Goal: Task Accomplishment & Management: Manage account settings

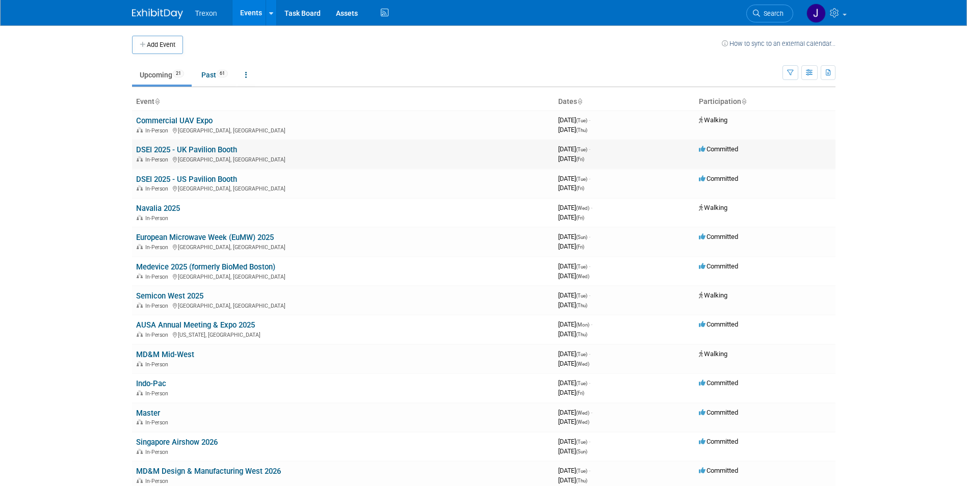
click at [222, 152] on link "DSEI 2025 - UK Pavilion Booth" at bounding box center [186, 149] width 101 height 9
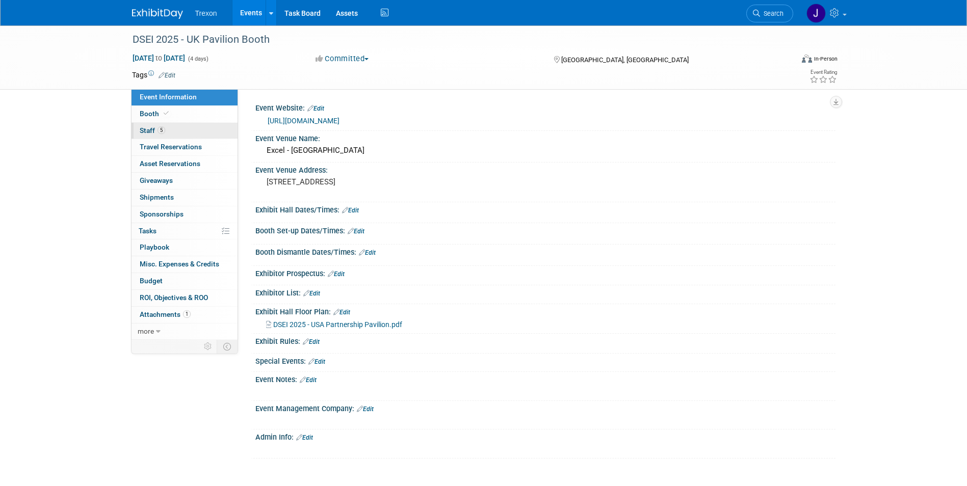
click at [161, 129] on span "5" at bounding box center [162, 130] width 8 height 8
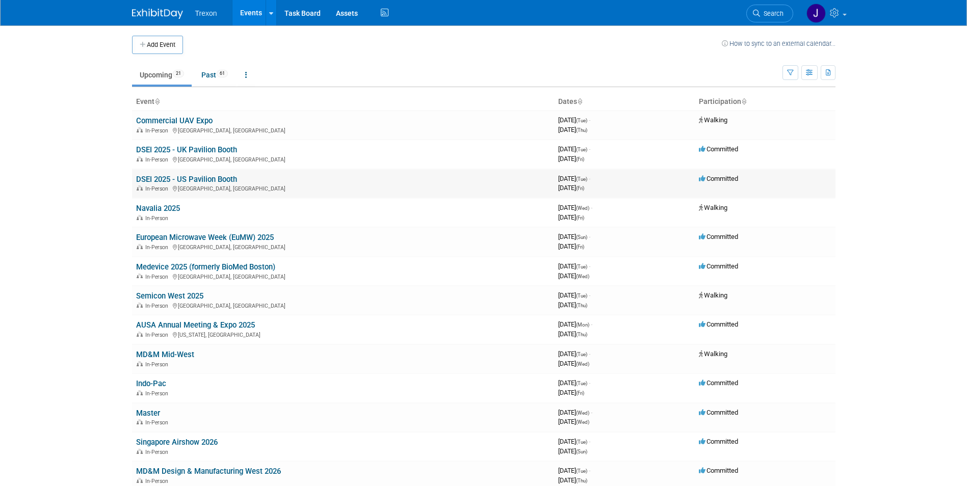
click at [210, 181] on link "DSEI 2025 - US Pavilion Booth" at bounding box center [186, 179] width 101 height 9
click at [209, 235] on link "European Microwave Week (EuMW) 2025" at bounding box center [205, 237] width 138 height 9
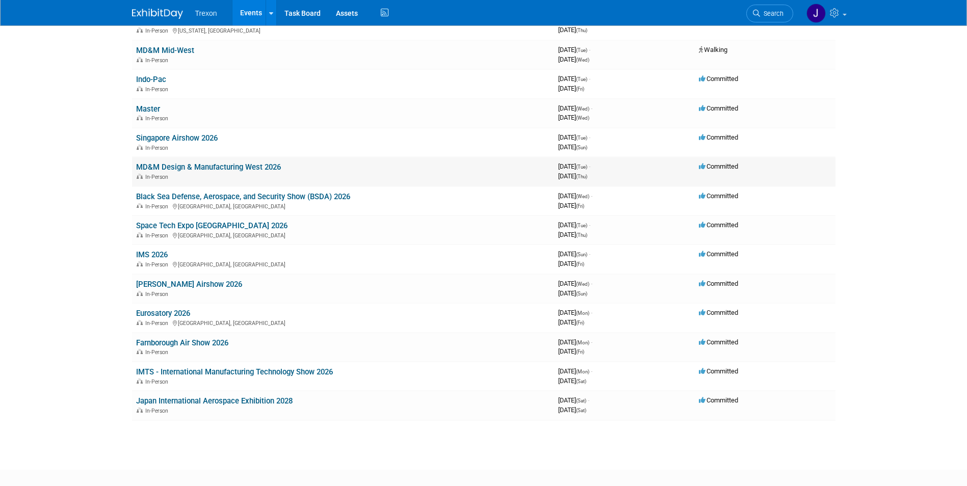
scroll to position [306, 0]
click at [209, 139] on link "Singapore Airshow 2026" at bounding box center [177, 136] width 82 height 9
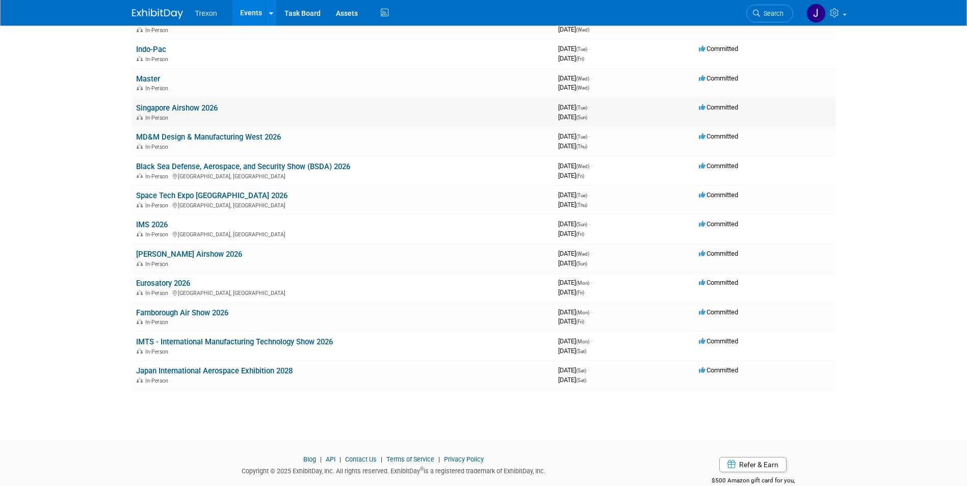
scroll to position [357, 0]
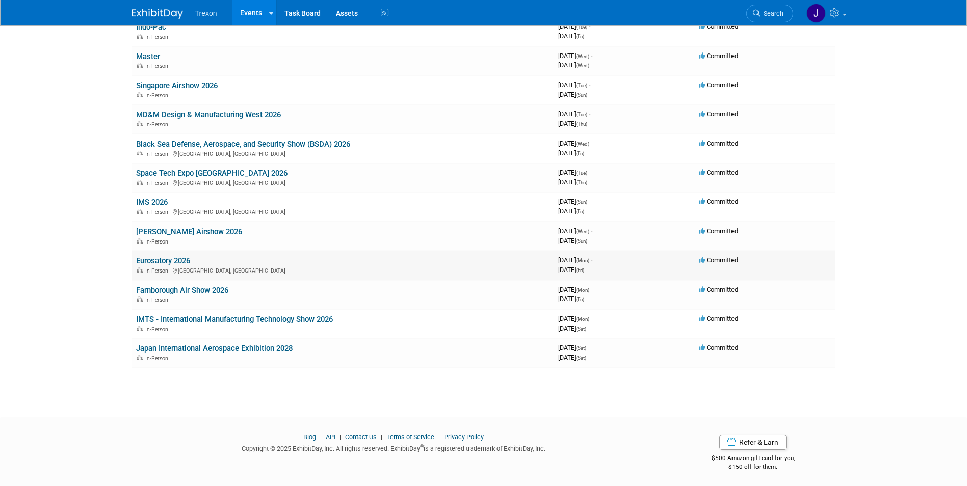
click at [180, 262] on link "Eurosatory 2026" at bounding box center [163, 260] width 54 height 9
click at [173, 290] on link "Farnborough Air Show 2026" at bounding box center [182, 290] width 92 height 9
click at [219, 348] on link "Japan International Aerospace Exhibition 2028" at bounding box center [214, 348] width 157 height 9
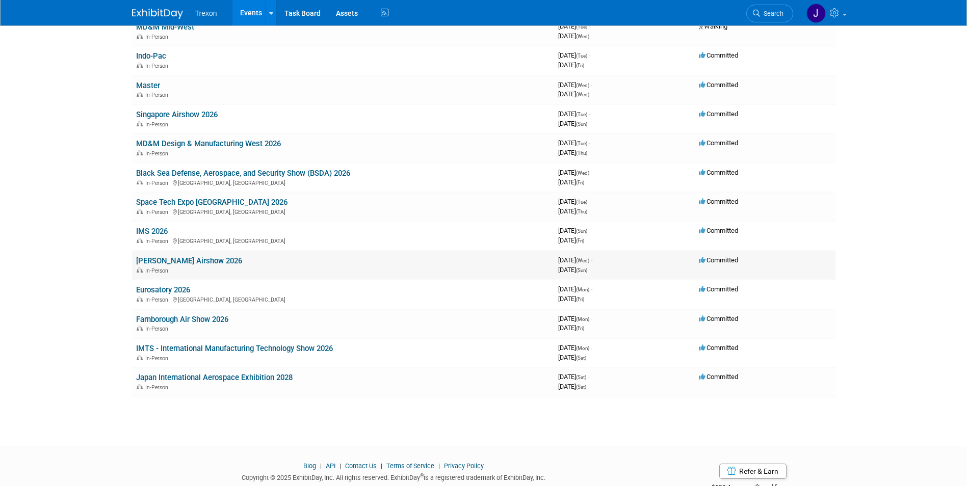
scroll to position [306, 0]
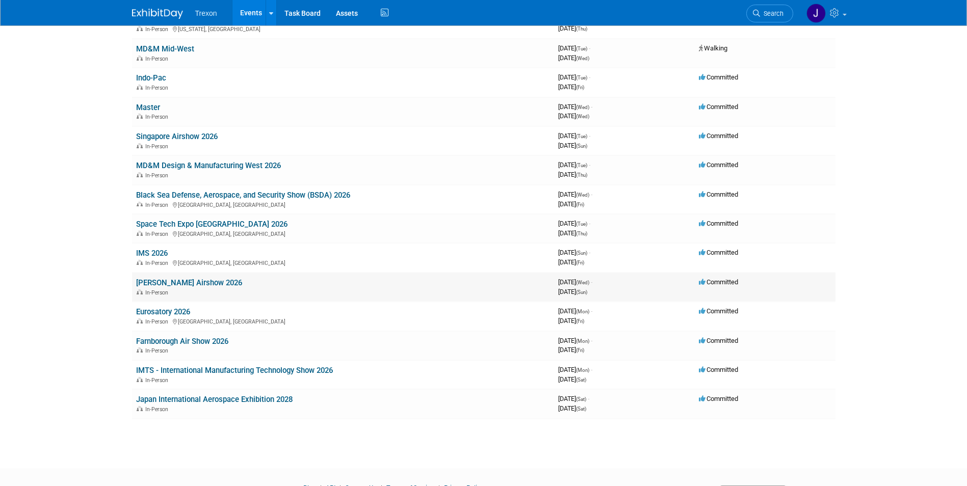
click at [183, 281] on link "ILA Berlin Airshow 2026" at bounding box center [189, 282] width 106 height 9
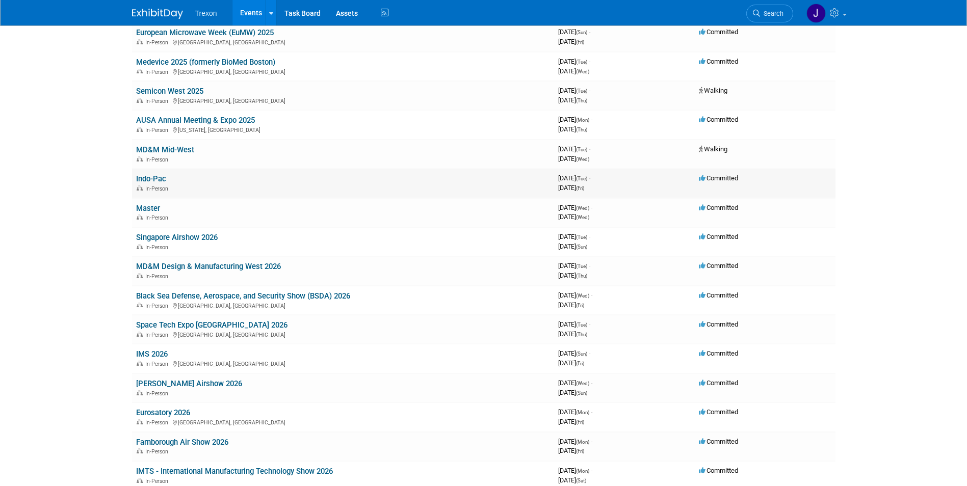
scroll to position [204, 0]
click at [161, 183] on link "Indo-Pac" at bounding box center [151, 179] width 30 height 9
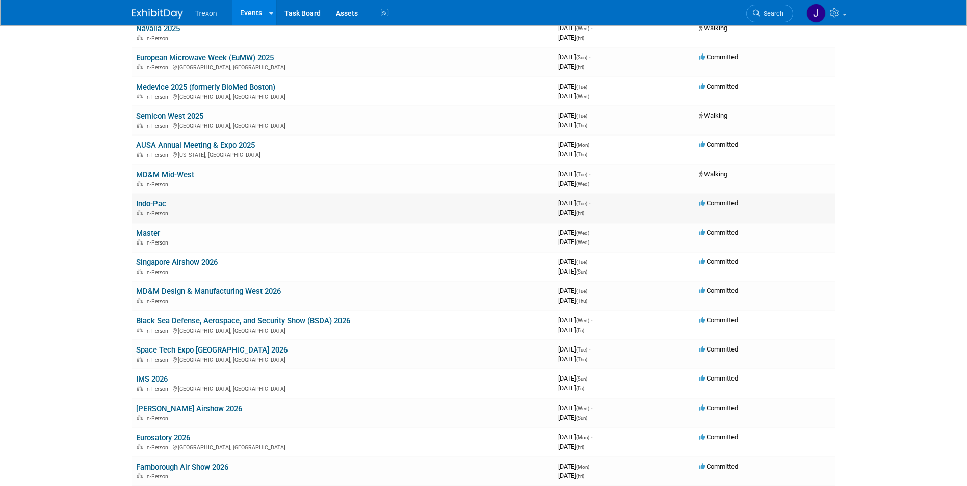
scroll to position [153, 0]
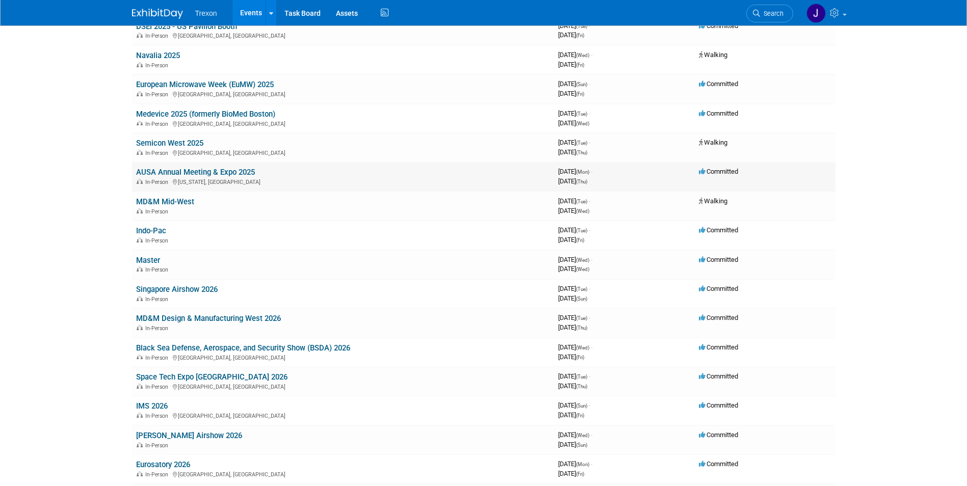
click at [232, 173] on link "AUSA Annual Meeting & Expo 2025" at bounding box center [195, 172] width 119 height 9
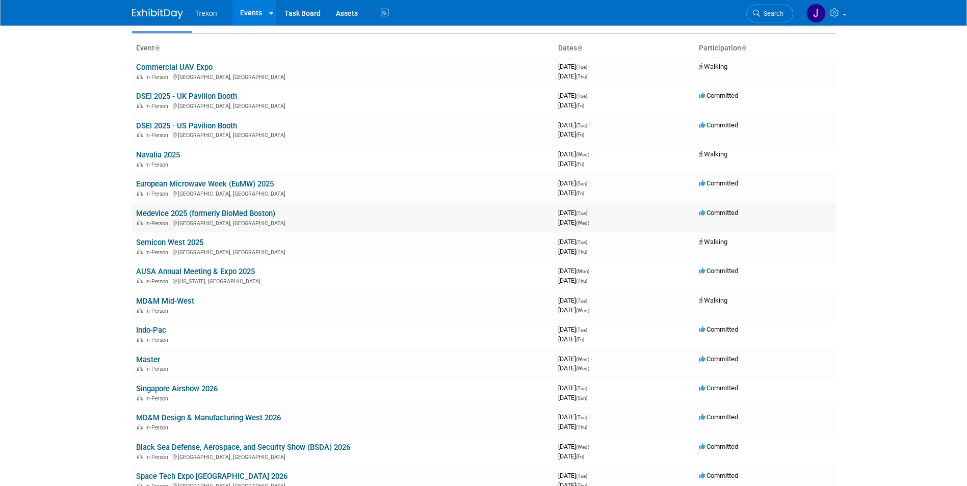
scroll to position [51, 0]
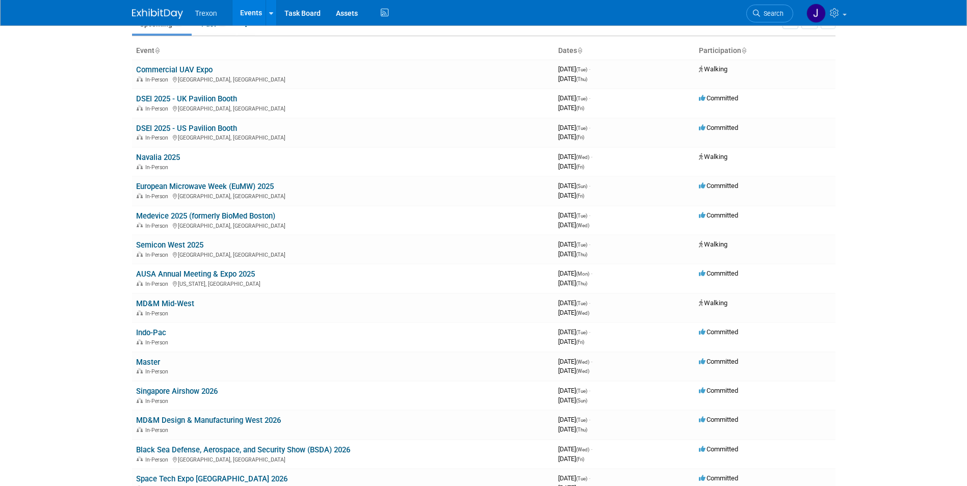
click at [223, 186] on link "European Microwave Week (EuMW) 2025" at bounding box center [205, 186] width 138 height 9
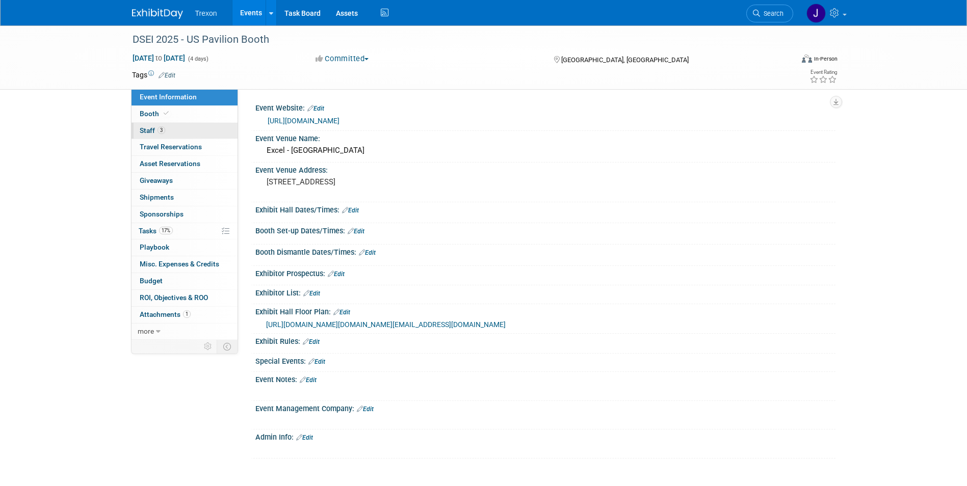
click at [164, 129] on span "3" at bounding box center [162, 130] width 8 height 8
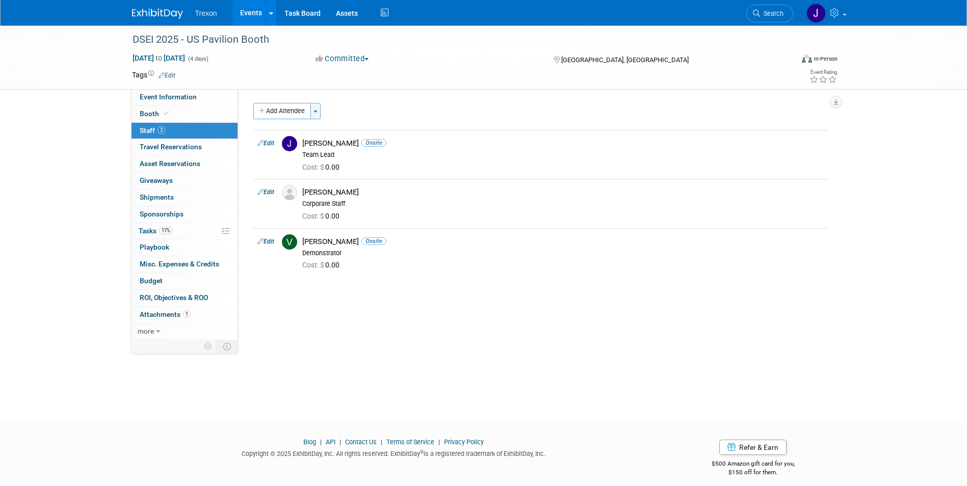
click at [318, 106] on button "Toggle Dropdown" at bounding box center [315, 111] width 10 height 16
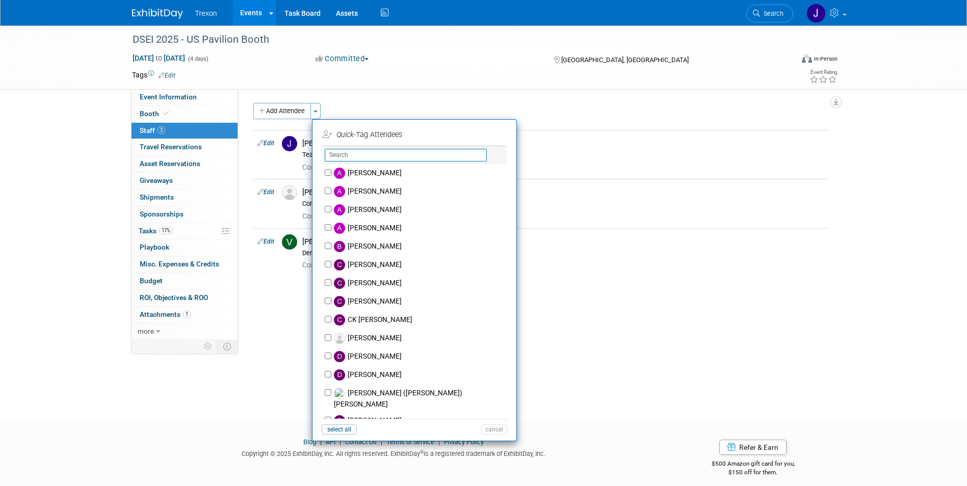
click at [337, 158] on input "text" at bounding box center [406, 155] width 162 height 13
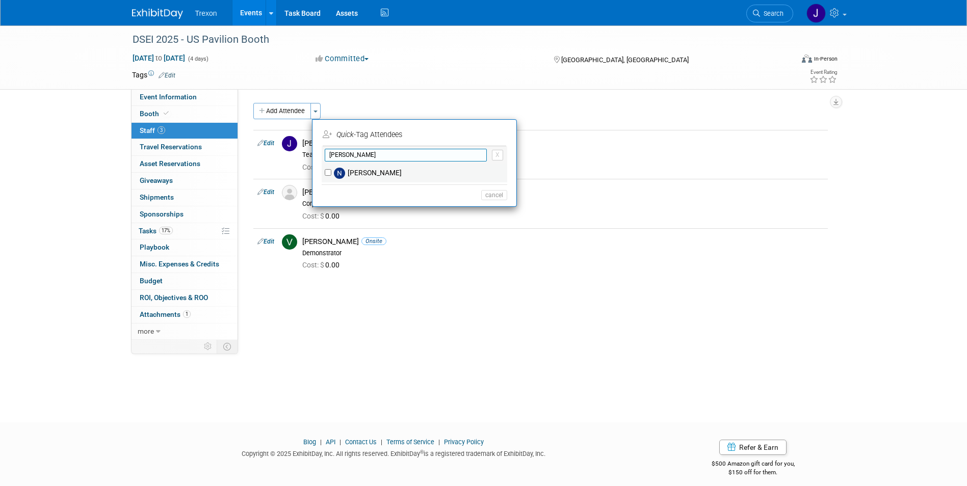
type input "nichole"
click at [340, 170] on img at bounding box center [339, 173] width 11 height 11
click at [331, 170] on input "[PERSON_NAME]" at bounding box center [328, 172] width 7 height 7
checkbox input "true"
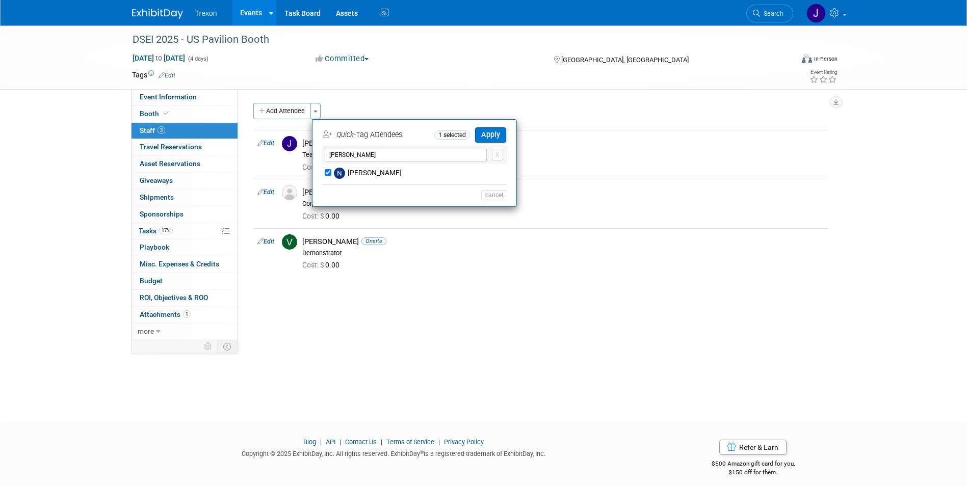
click at [496, 135] on button "Apply" at bounding box center [490, 134] width 31 height 15
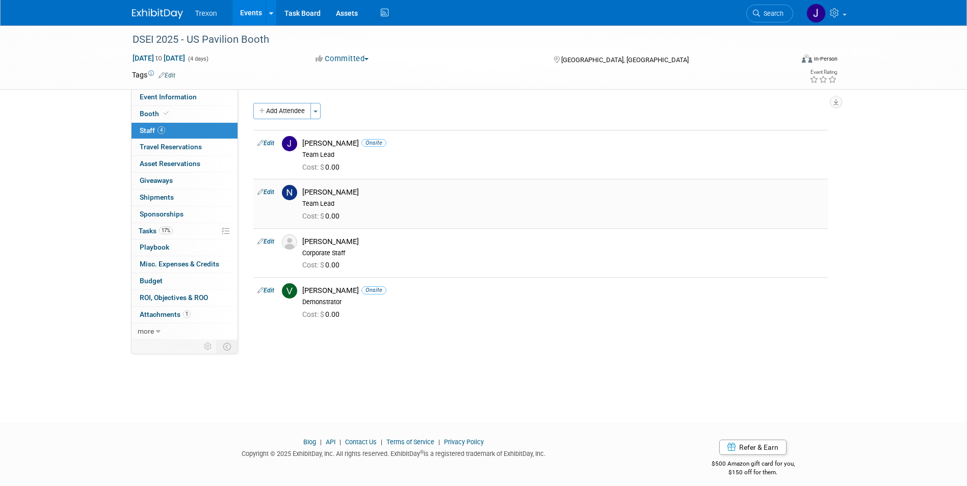
click at [325, 193] on div "[PERSON_NAME]" at bounding box center [563, 193] width 522 height 10
click at [271, 189] on link "Edit" at bounding box center [265, 192] width 17 height 7
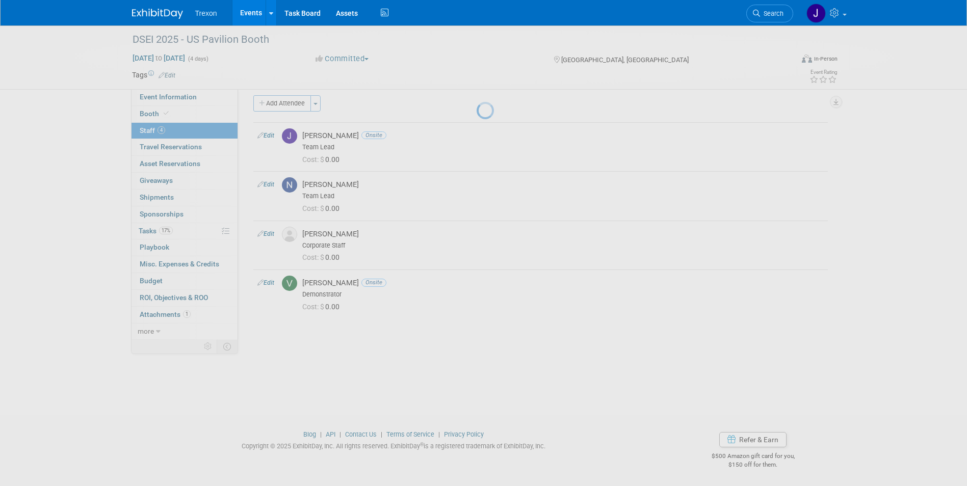
select select "a33857a9-80e6-4a56-9ced-0c322e2a1ade"
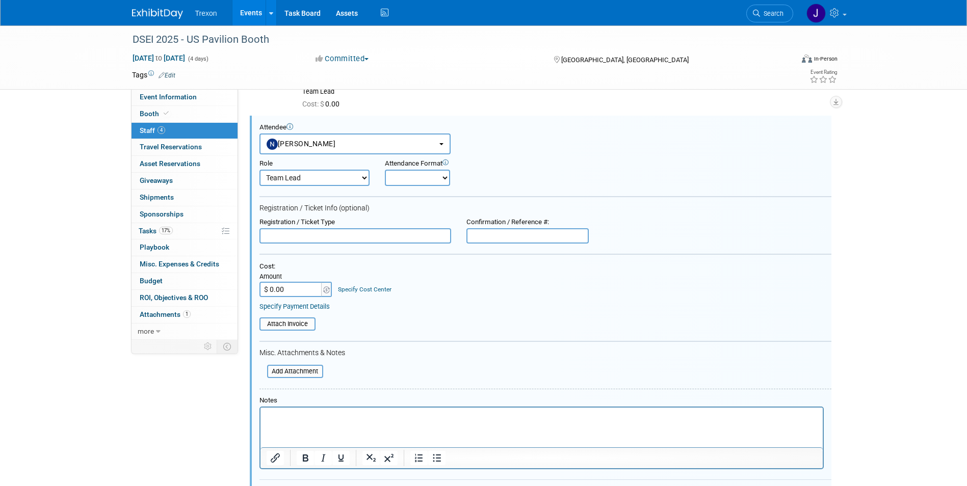
click at [315, 178] on select "Corporate Staff Demonstrator Host Planner Presenter Sales Representative Set-up…" at bounding box center [314, 178] width 110 height 16
click at [259, 170] on select "Corporate Staff Demonstrator Host Planner Presenter Sales Representative Set-up…" at bounding box center [314, 178] width 110 height 16
click at [320, 181] on select "Corporate Staff Demonstrator Host Planner Presenter Sales Representative Set-up…" at bounding box center [314, 178] width 110 height 16
select select "9"
click at [259, 170] on select "Corporate Staff Demonstrator Host Planner Presenter Sales Representative Set-up…" at bounding box center [314, 178] width 110 height 16
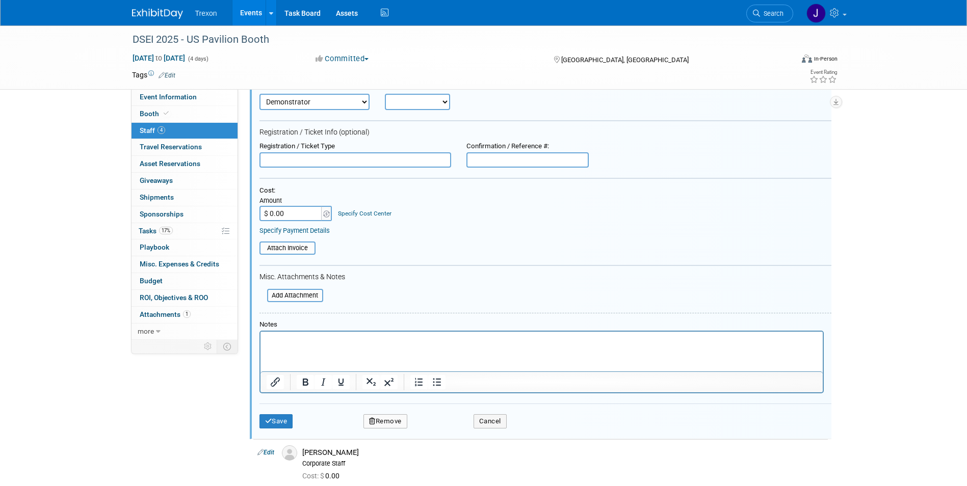
scroll to position [311, 0]
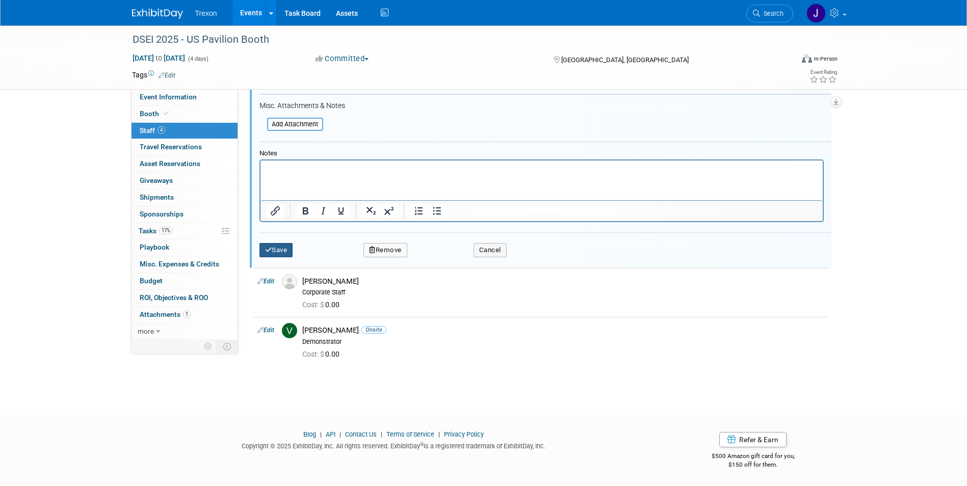
click at [280, 252] on button "Save" at bounding box center [276, 250] width 34 height 14
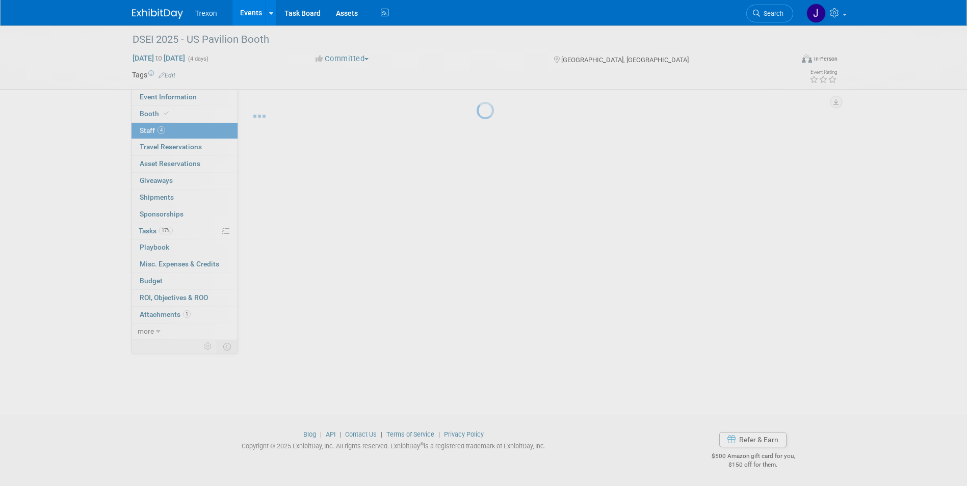
scroll to position [8, 0]
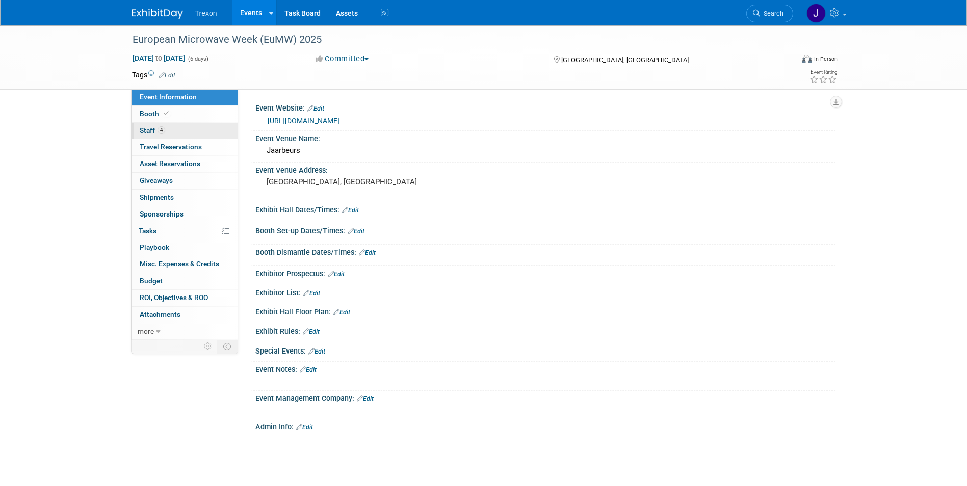
click at [158, 132] on span "4" at bounding box center [162, 130] width 8 height 8
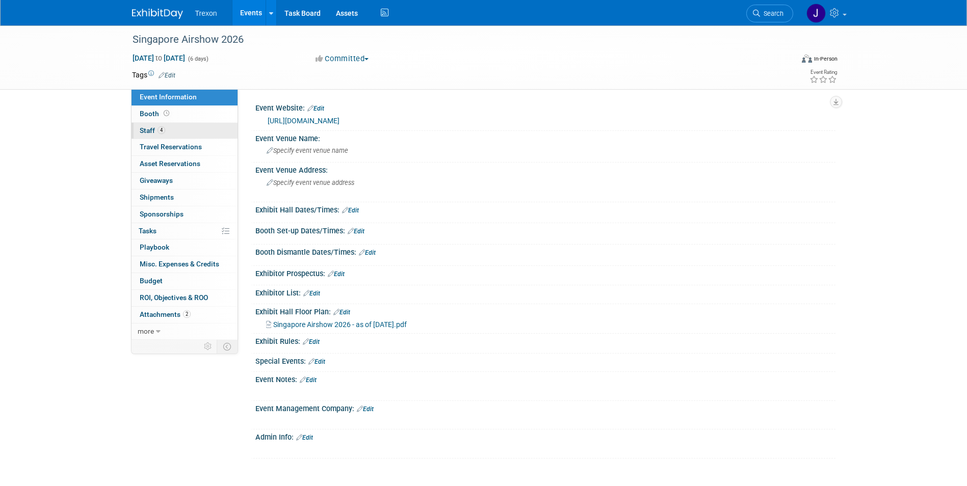
click at [169, 126] on link "4 Staff 4" at bounding box center [185, 131] width 106 height 16
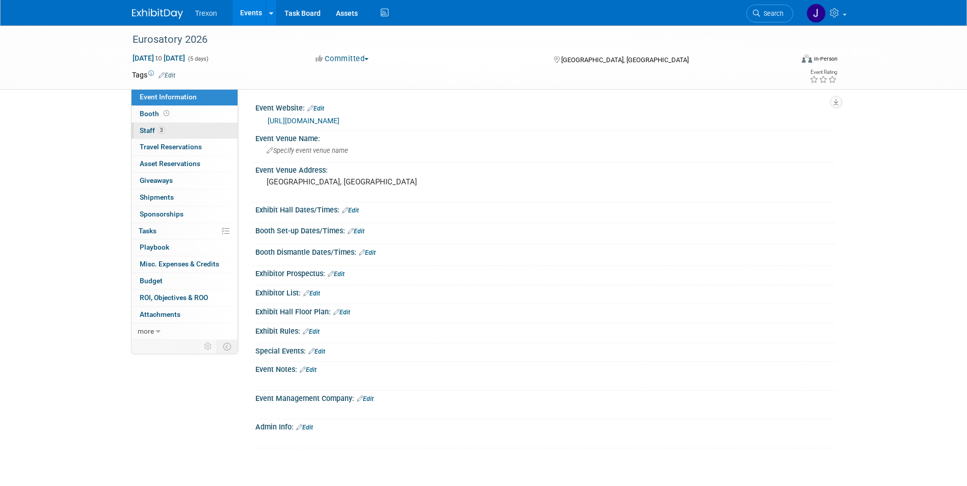
click at [151, 128] on span "Staff 3" at bounding box center [152, 130] width 25 height 8
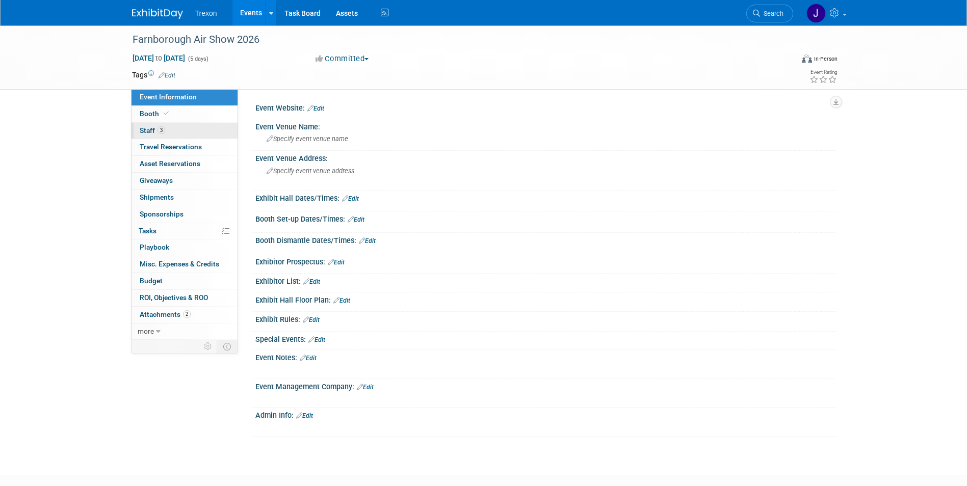
click at [144, 128] on span "Staff 3" at bounding box center [152, 130] width 25 height 8
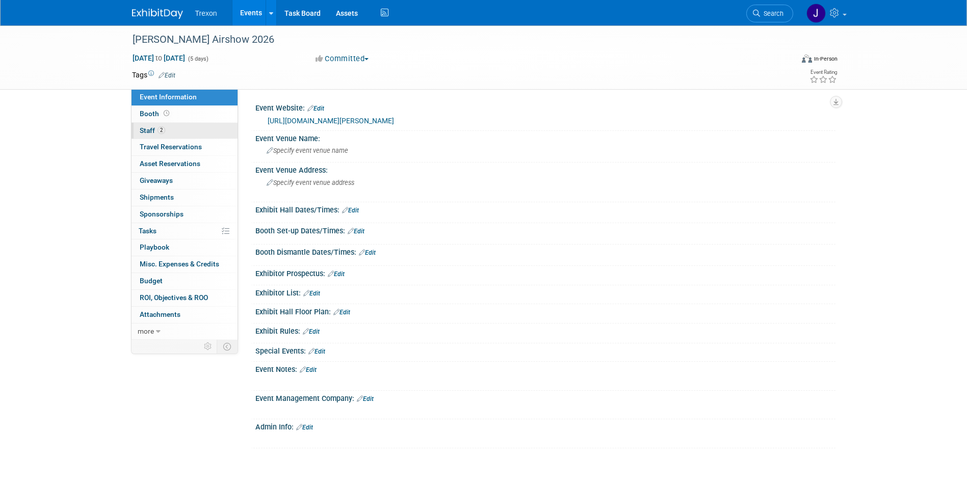
click at [151, 132] on span "Staff 2" at bounding box center [152, 130] width 25 height 8
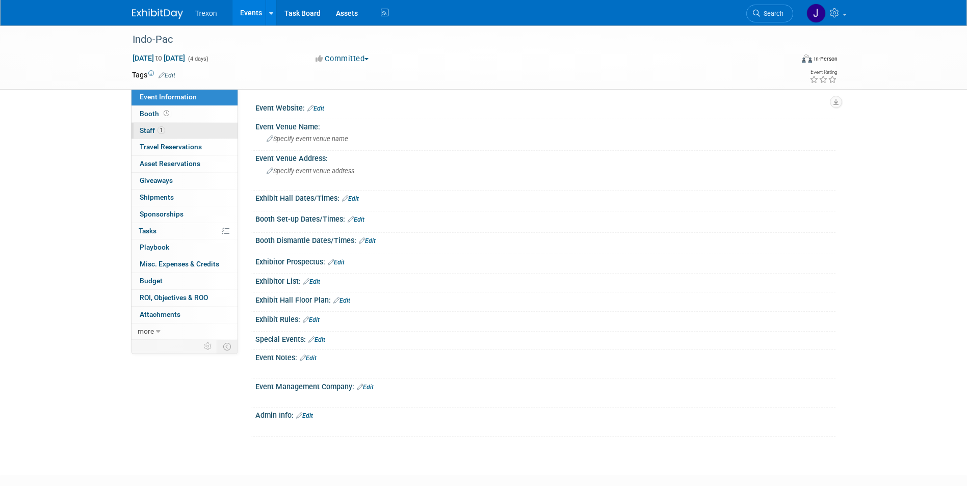
click at [140, 128] on span "Staff 1" at bounding box center [152, 130] width 25 height 8
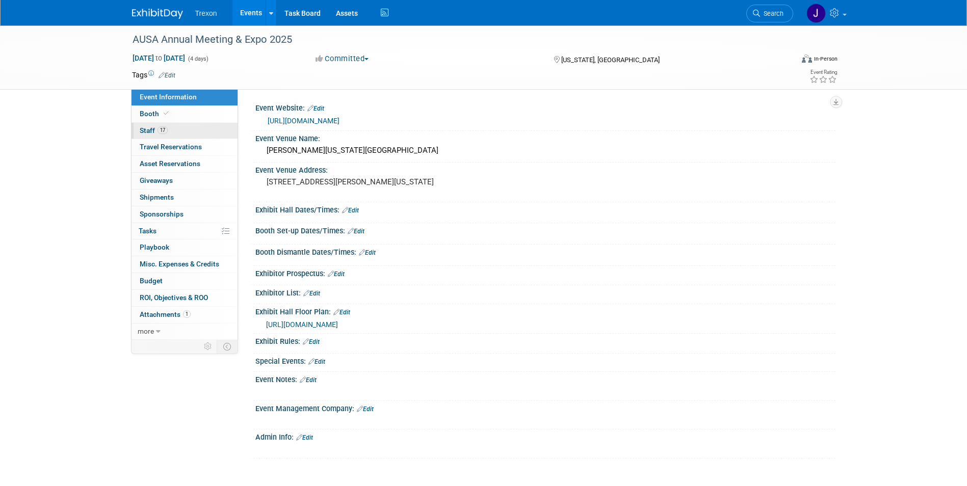
click at [145, 127] on span "Staff 17" at bounding box center [154, 130] width 28 height 8
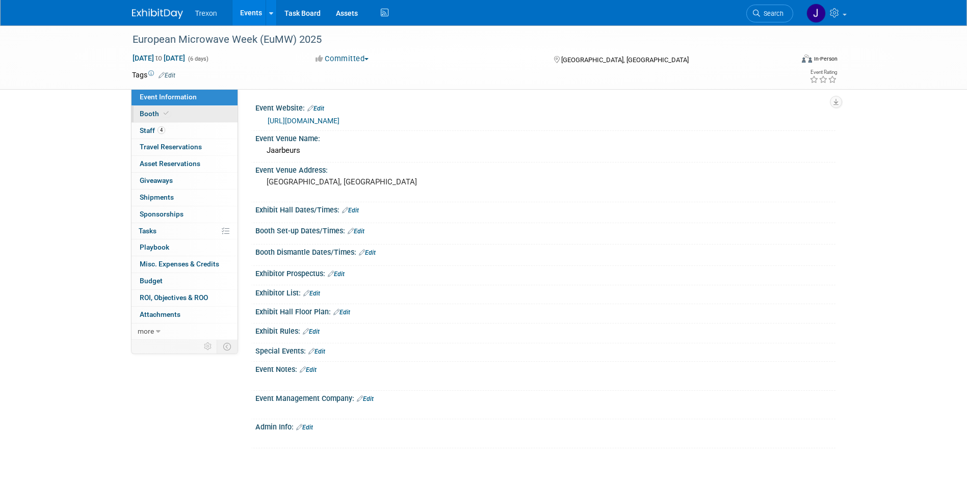
click at [170, 117] on link "Booth" at bounding box center [185, 114] width 106 height 16
